Goal: Task Accomplishment & Management: Use online tool/utility

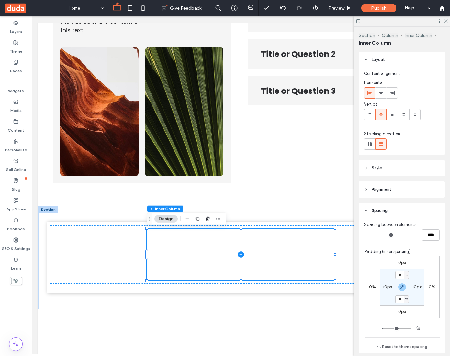
click at [355, 107] on div "Section Column Inner Column Inner Column Layout Content alignment Horizontal Ve…" at bounding box center [401, 192] width 96 height 330
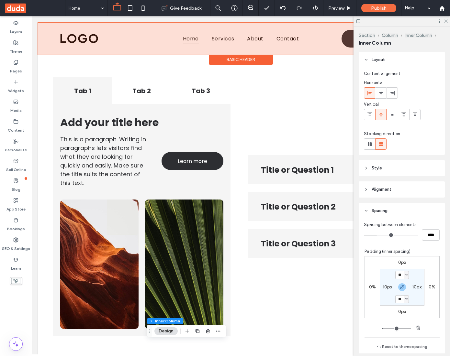
click at [124, 36] on div at bounding box center [240, 39] width 405 height 32
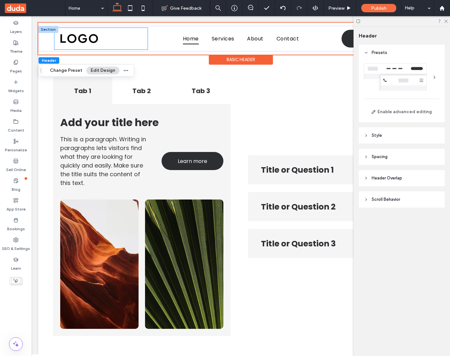
click at [107, 40] on div at bounding box center [100, 39] width 93 height 22
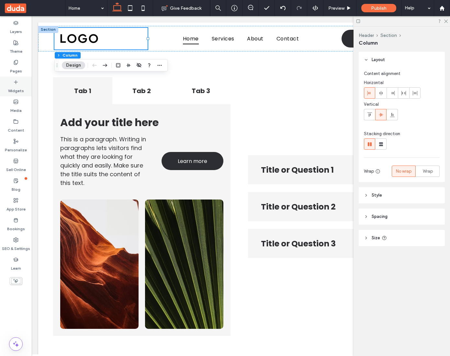
click at [20, 87] on label "Widgets" at bounding box center [16, 89] width 16 height 9
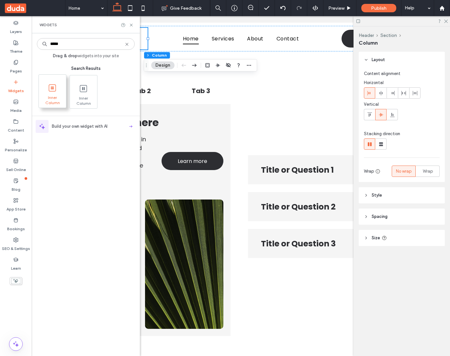
type input "*****"
click at [47, 90] on icon at bounding box center [52, 88] width 10 height 10
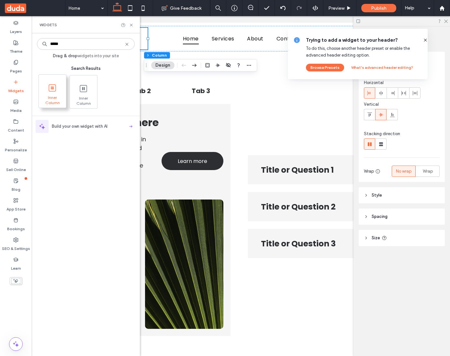
click at [59, 91] on span at bounding box center [52, 88] width 27 height 15
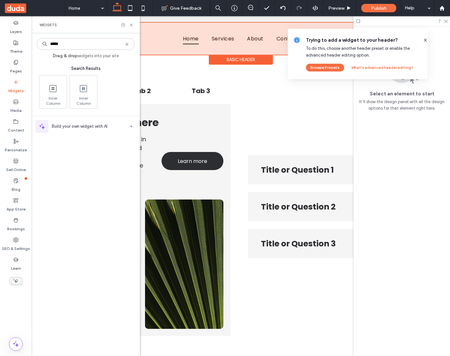
click at [125, 45] on icon at bounding box center [126, 44] width 5 height 5
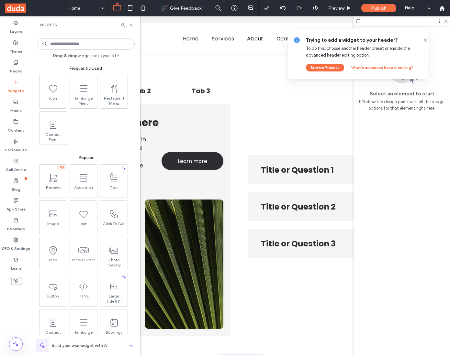
click at [237, 66] on div "Tab 1 Tab 2 Tab 3 This is a paragraph. Writing in paragraphs lets visitors find…" at bounding box center [241, 207] width 388 height 304
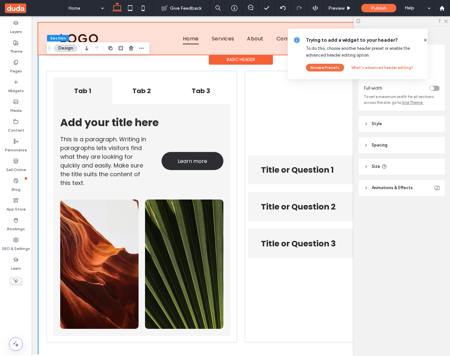
click at [245, 59] on div "Basic Header" at bounding box center [241, 60] width 64 height 10
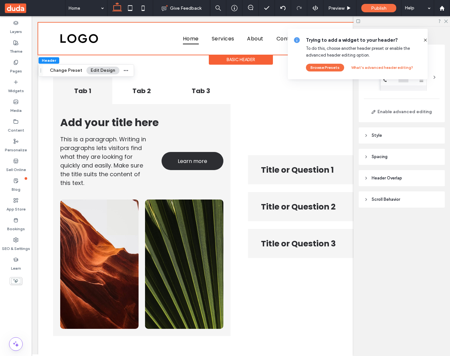
click at [422, 37] on span at bounding box center [424, 40] width 5 height 7
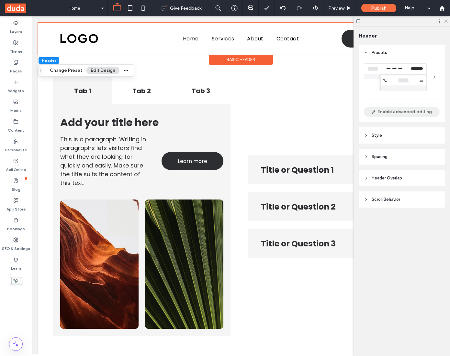
click at [404, 110] on button "Enable advanced editing" at bounding box center [402, 112] width 76 height 10
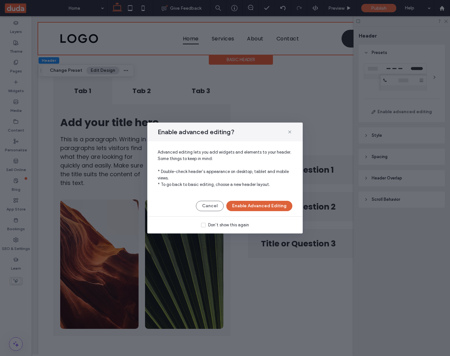
click at [265, 203] on button "Enable Advanced Editing" at bounding box center [259, 206] width 66 height 10
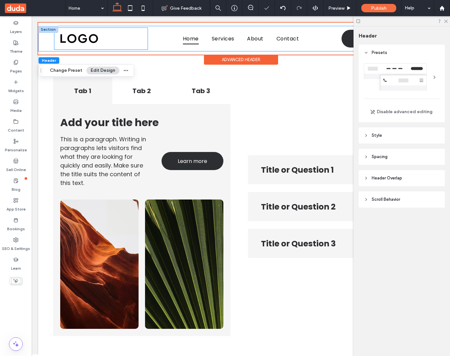
click at [109, 38] on div at bounding box center [100, 39] width 93 height 22
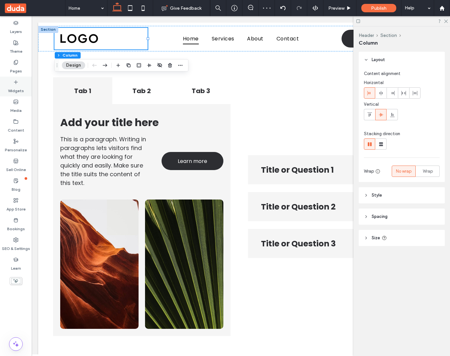
click at [15, 86] on label "Widgets" at bounding box center [16, 89] width 16 height 9
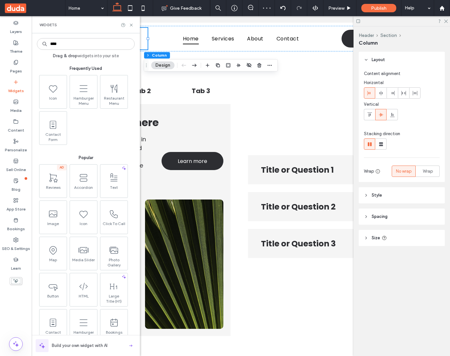
type input "*****"
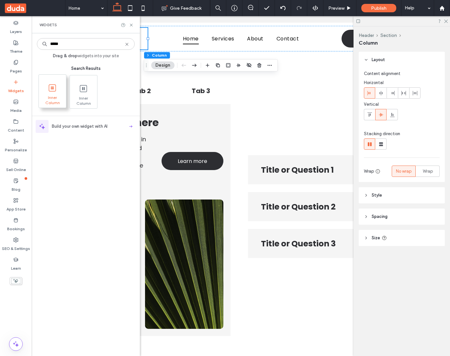
click at [58, 94] on span at bounding box center [52, 88] width 27 height 15
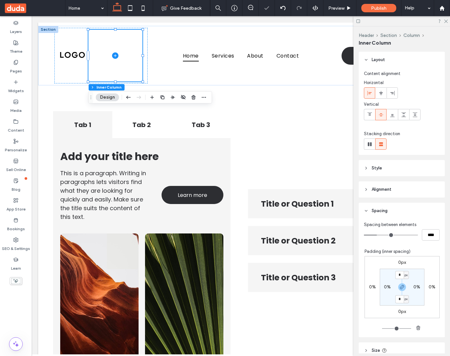
scroll to position [52, 0]
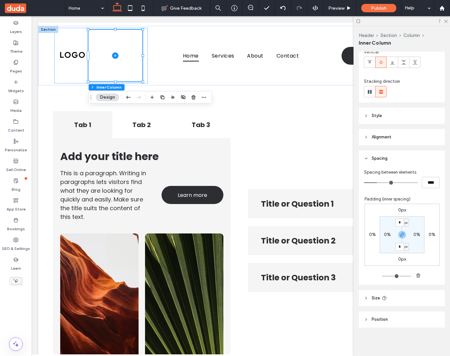
click at [386, 300] on icon at bounding box center [383, 298] width 5 height 5
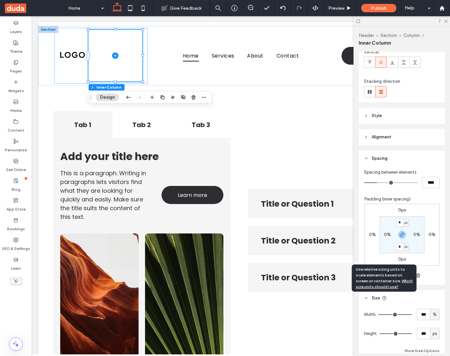
scroll to position [106, 0]
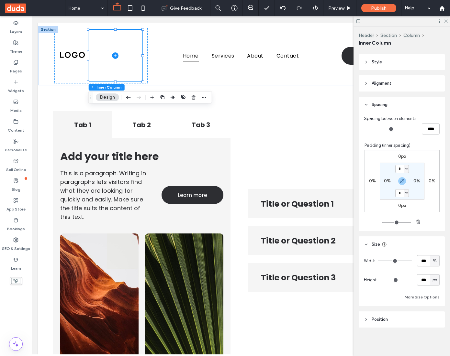
click at [437, 281] on div "px" at bounding box center [434, 280] width 6 height 6
click at [436, 338] on div "A" at bounding box center [434, 336] width 9 height 11
type input "*"
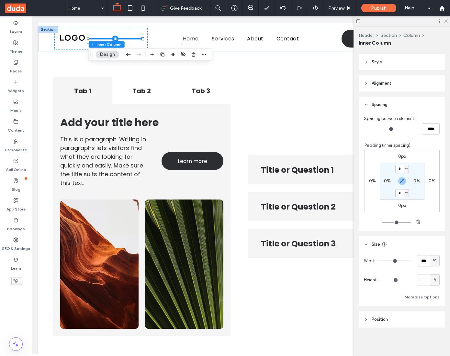
click at [434, 280] on span "A" at bounding box center [434, 280] width 3 height 6
click at [410, 66] on header "Style" at bounding box center [401, 62] width 86 height 16
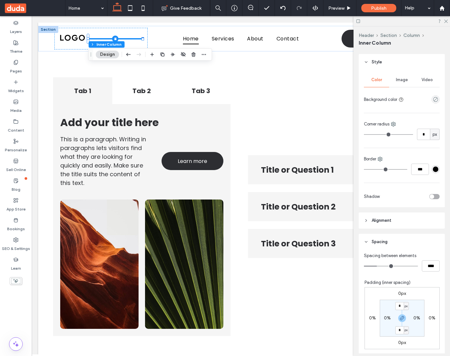
scroll to position [243, 0]
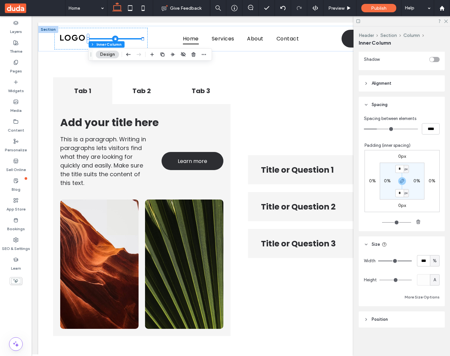
click at [436, 280] on div "A" at bounding box center [434, 280] width 6 height 6
click at [435, 289] on span "px" at bounding box center [434, 291] width 5 height 6
click at [427, 283] on input "*" at bounding box center [423, 279] width 13 height 11
type input "***"
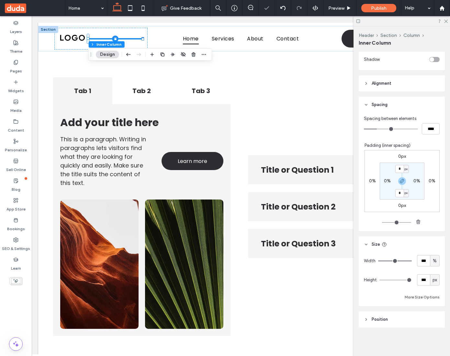
click at [387, 264] on div "Width *** %" at bounding box center [402, 260] width 76 height 11
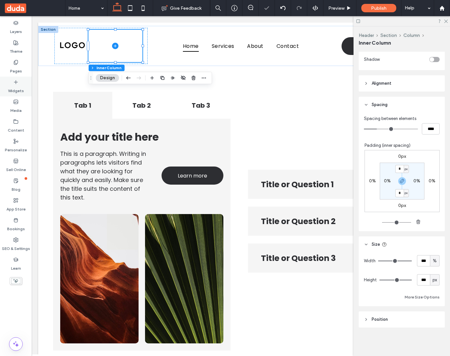
click at [16, 84] on icon at bounding box center [15, 82] width 5 height 5
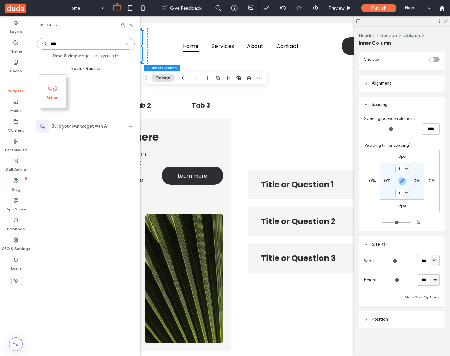
type input "****"
click at [60, 86] on span at bounding box center [52, 88] width 27 height 15
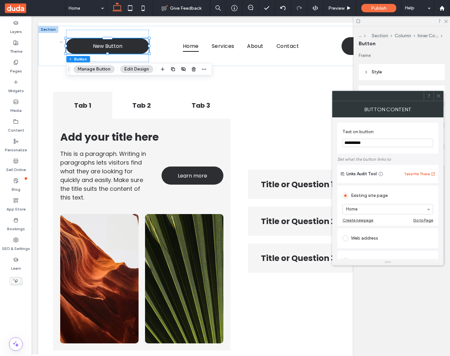
click at [442, 95] on div at bounding box center [438, 96] width 10 height 10
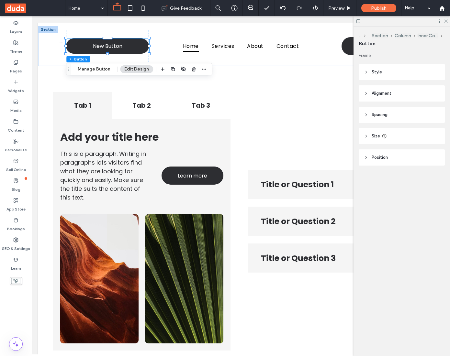
click at [401, 75] on header "Style" at bounding box center [401, 72] width 86 height 16
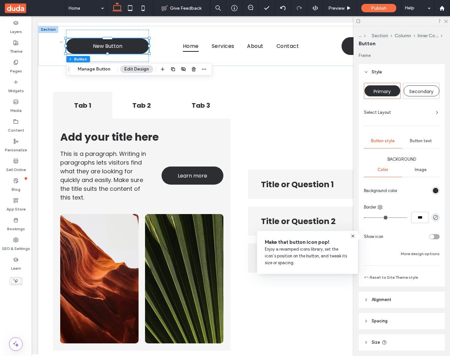
click at [435, 234] on div "toggle" at bounding box center [434, 236] width 10 height 5
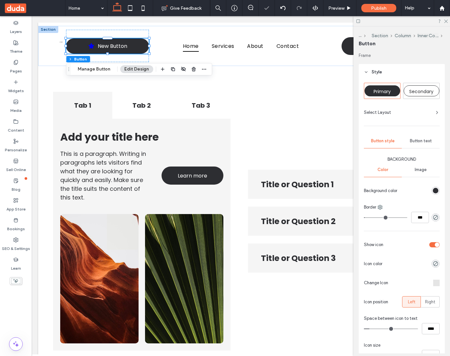
type input "**"
type input "****"
click at [435, 242] on div "toggle" at bounding box center [434, 244] width 10 height 5
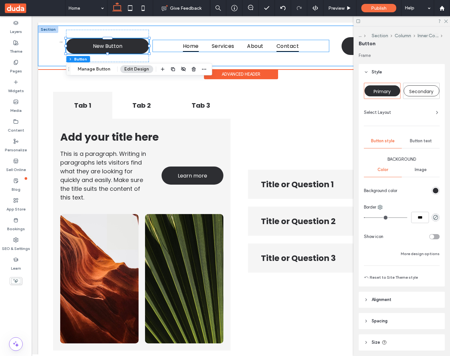
click at [276, 48] on link "Contact" at bounding box center [287, 45] width 35 height 11
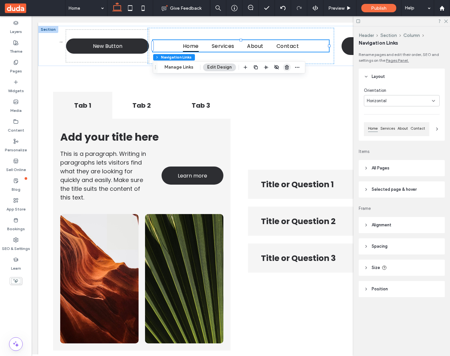
click at [283, 68] on span "button" at bounding box center [287, 67] width 8 height 8
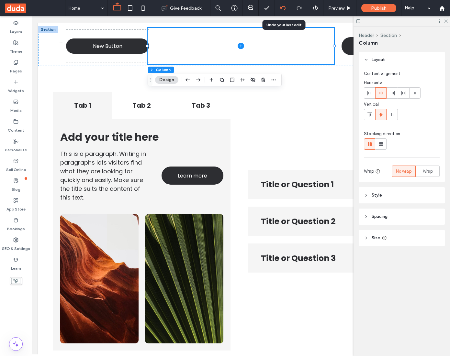
click at [280, 8] on use at bounding box center [282, 8] width 5 height 4
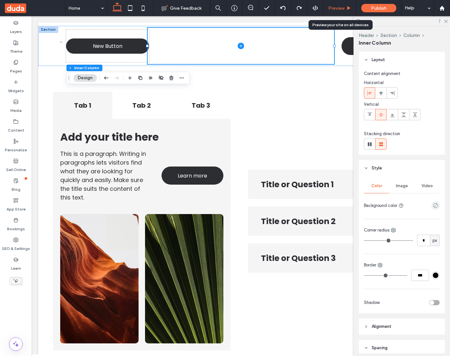
click at [344, 6] on span "Preview" at bounding box center [336, 7] width 16 height 5
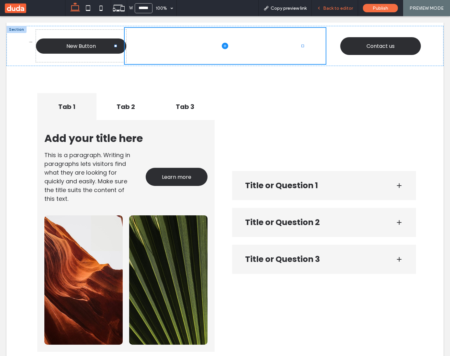
click at [335, 5] on span "Back to editor" at bounding box center [338, 7] width 30 height 5
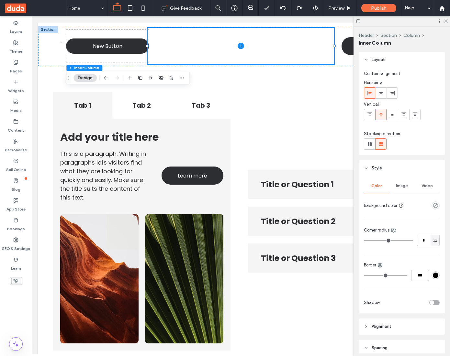
scroll to position [151, 0]
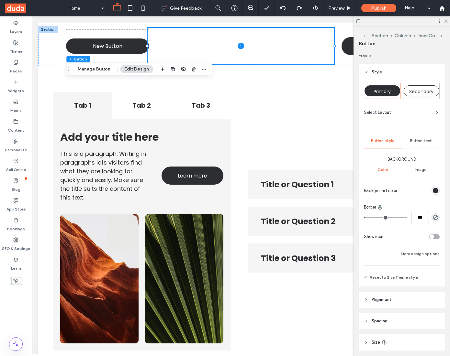
type input "**"
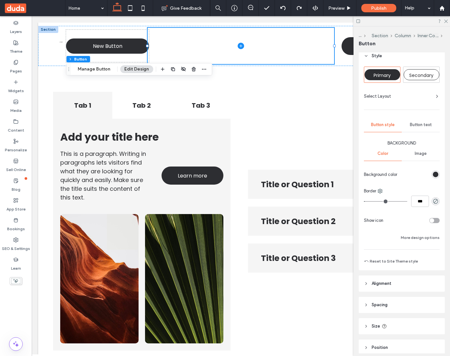
scroll to position [20, 0]
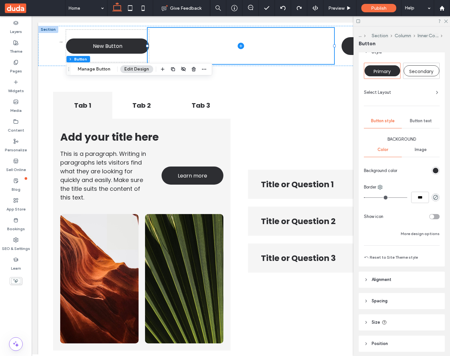
click at [431, 216] on div "toggle" at bounding box center [431, 216] width 5 height 5
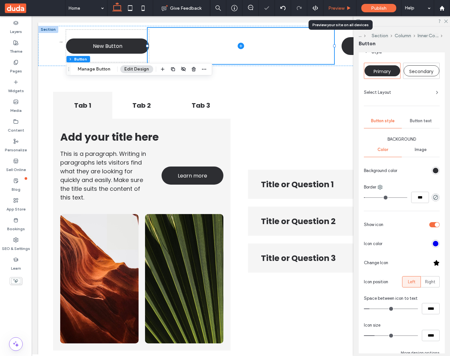
click at [339, 9] on span "Preview" at bounding box center [336, 7] width 16 height 5
